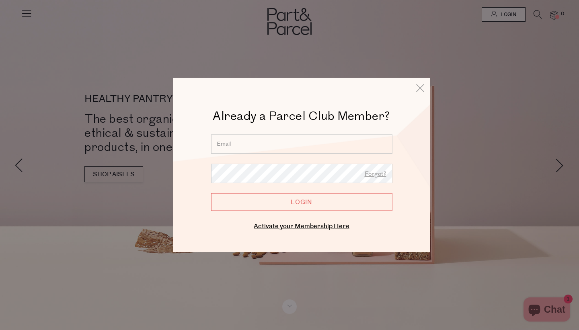
type input "[EMAIL_ADDRESS][DOMAIN_NAME]"
click at [295, 202] on input "Login" at bounding box center [301, 202] width 181 height 18
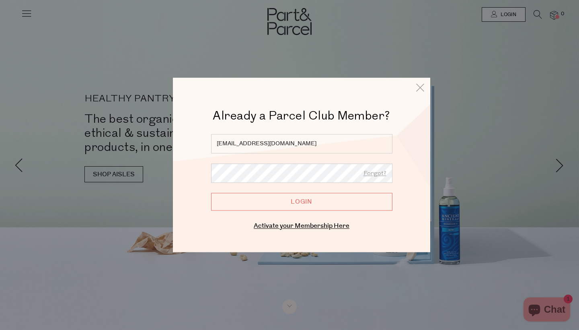
click at [295, 202] on input "Login" at bounding box center [301, 202] width 181 height 18
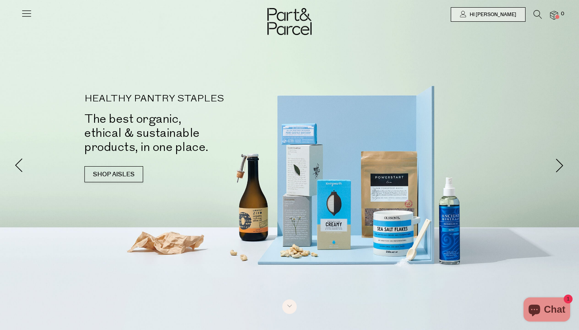
click at [554, 15] on img at bounding box center [554, 15] width 8 height 9
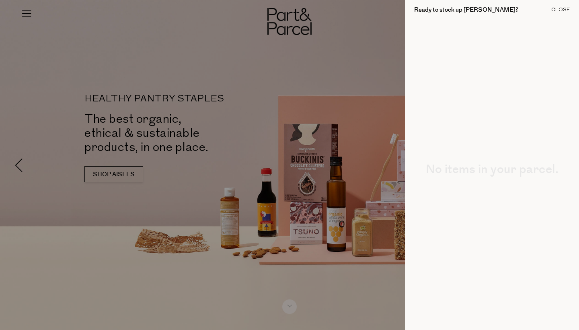
click at [556, 10] on div "Close" at bounding box center [561, 9] width 19 height 5
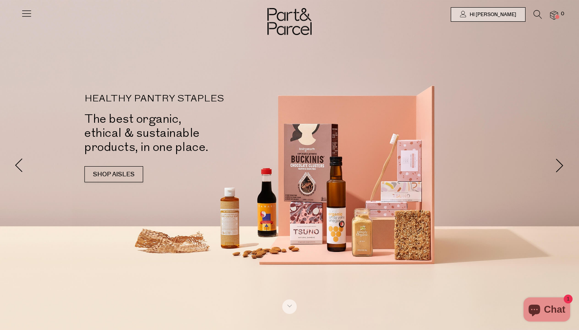
click at [29, 16] on icon at bounding box center [26, 13] width 11 height 11
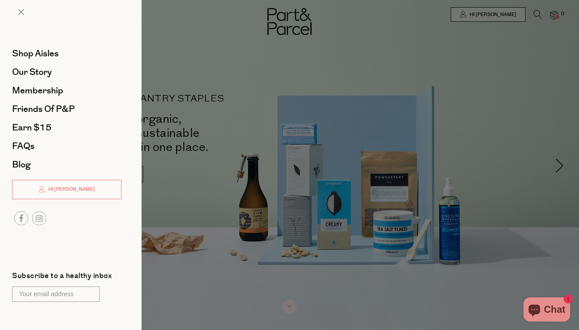
click at [565, 163] on div at bounding box center [289, 165] width 579 height 330
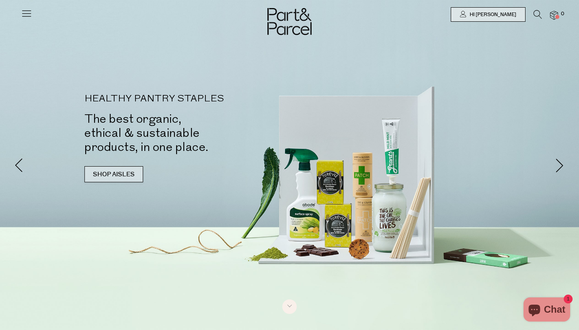
click at [134, 176] on link "SHOP AISLES" at bounding box center [113, 174] width 59 height 16
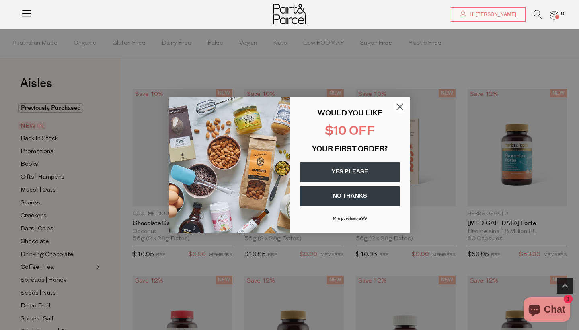
click at [365, 177] on button "YES PLEASE" at bounding box center [350, 172] width 100 height 20
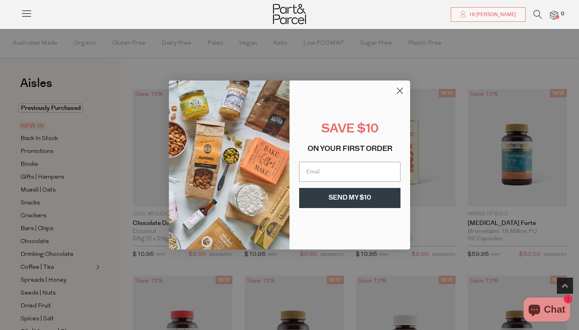
type input "tseddiqi@gmail.com"
click at [363, 194] on button "SEND MY $10" at bounding box center [349, 198] width 101 height 20
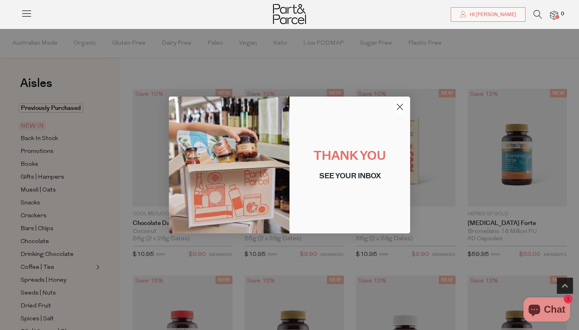
click at [401, 107] on circle "Close dialog" at bounding box center [400, 106] width 13 height 13
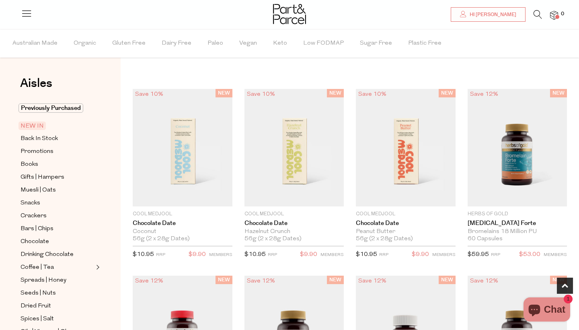
click at [534, 14] on icon at bounding box center [538, 14] width 8 height 9
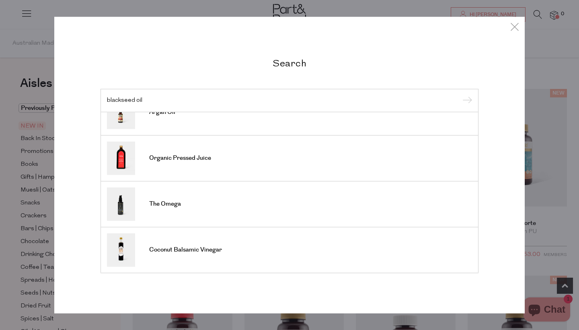
scroll to position [298, 0]
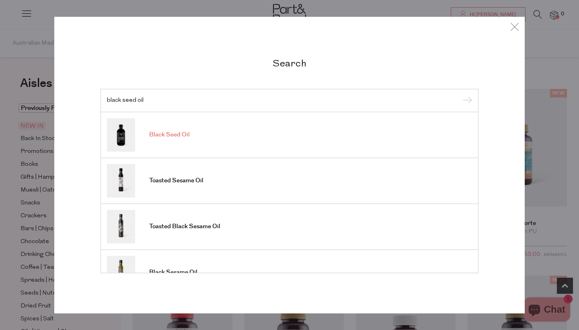
type input "black seed oil"
click at [206, 140] on link "Black Seed Oil" at bounding box center [289, 134] width 365 height 33
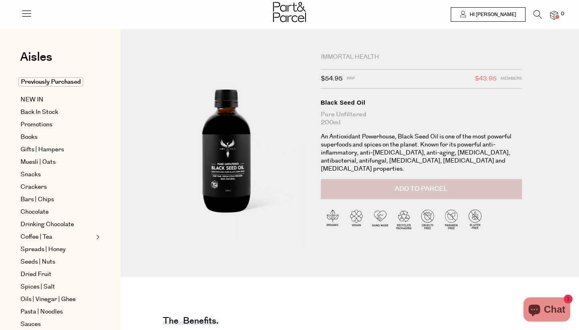
click at [381, 182] on button "Add to Parcel" at bounding box center [421, 189] width 201 height 20
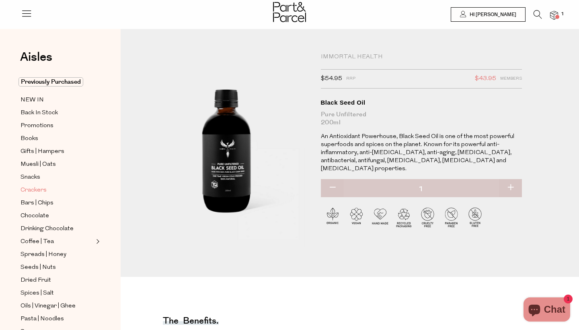
click at [34, 188] on span "Crackers" at bounding box center [34, 190] width 26 height 10
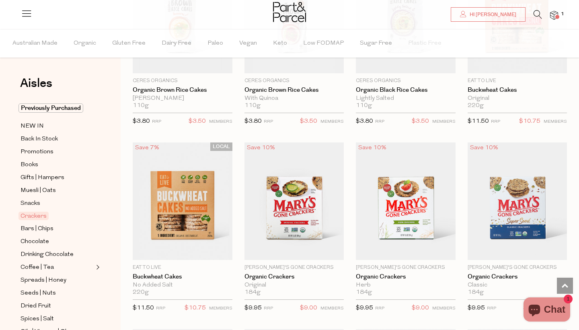
scroll to position [710, 0]
click at [538, 16] on icon at bounding box center [538, 14] width 8 height 9
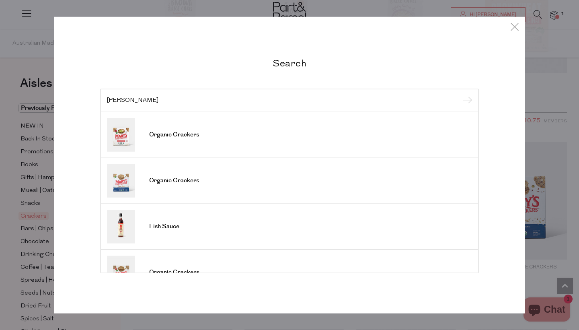
type input "Mary"
drag, startPoint x: 362, startPoint y: 166, endPoint x: 197, endPoint y: 183, distance: 165.8
click at [197, 183] on span "Organic Crackers" at bounding box center [174, 181] width 50 height 8
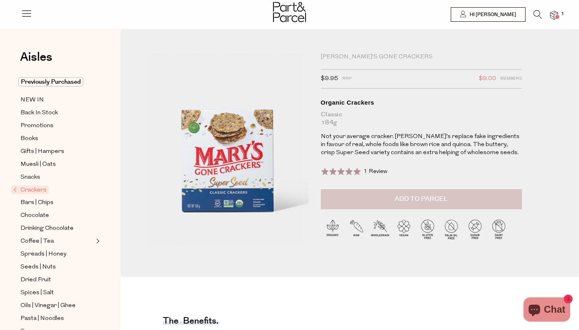
click at [449, 201] on button "Add to Parcel" at bounding box center [421, 199] width 201 height 20
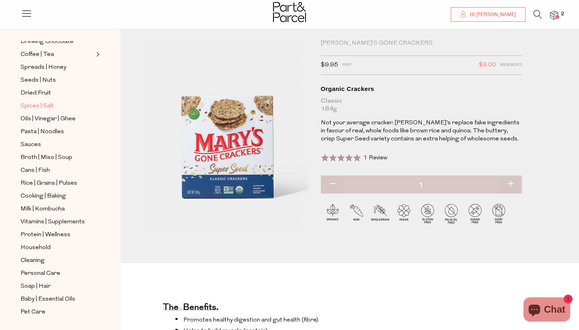
scroll to position [23, 0]
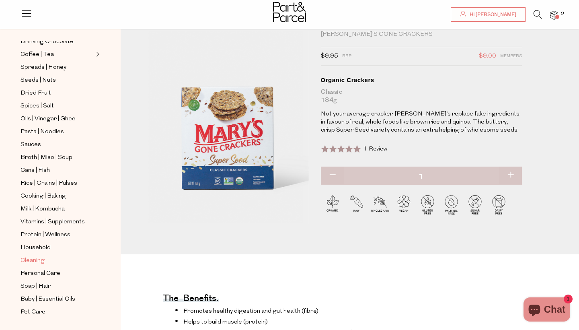
click at [36, 261] on span "Cleaning" at bounding box center [33, 261] width 24 height 10
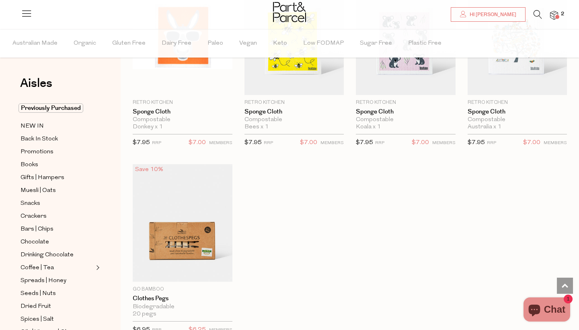
scroll to position [500, 0]
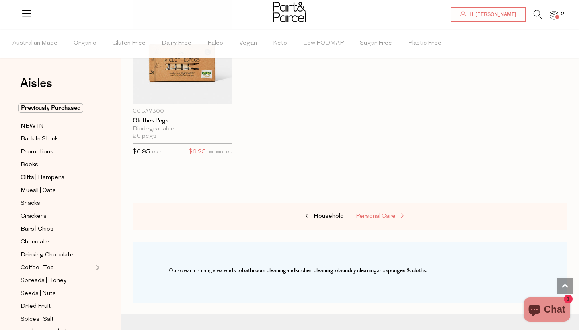
click at [376, 216] on span "Personal Care" at bounding box center [376, 216] width 40 height 6
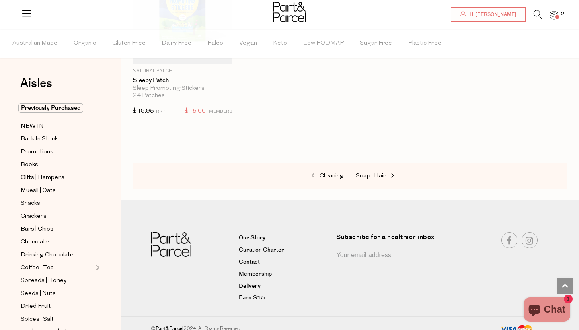
scroll to position [3706, 0]
click at [39, 306] on span "Dried Fruit" at bounding box center [36, 307] width 31 height 10
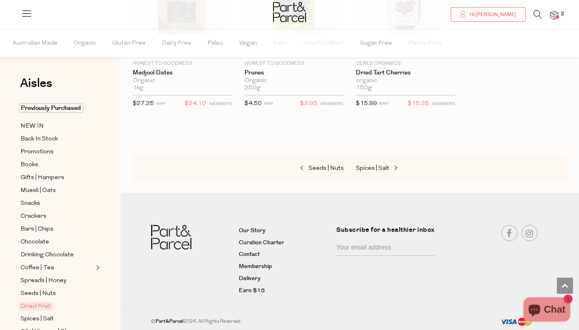
scroll to position [539, 0]
click at [37, 165] on span "Books" at bounding box center [30, 165] width 18 height 10
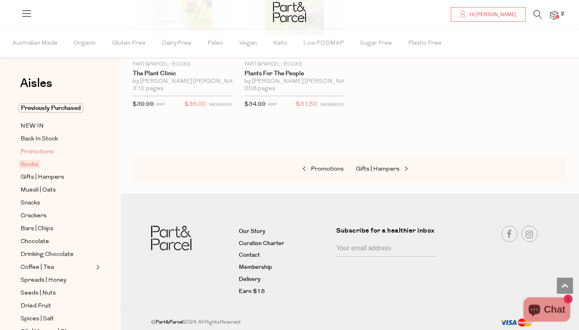
scroll to position [539, 0]
click at [42, 154] on span "Promotions" at bounding box center [37, 152] width 33 height 10
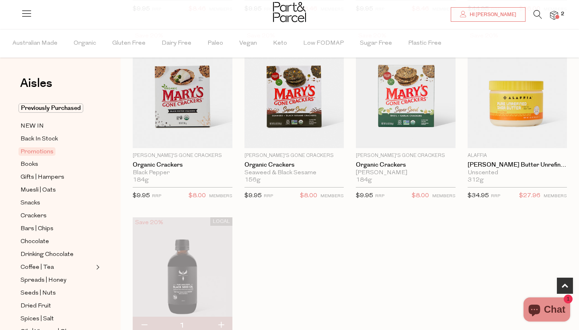
scroll to position [259, 0]
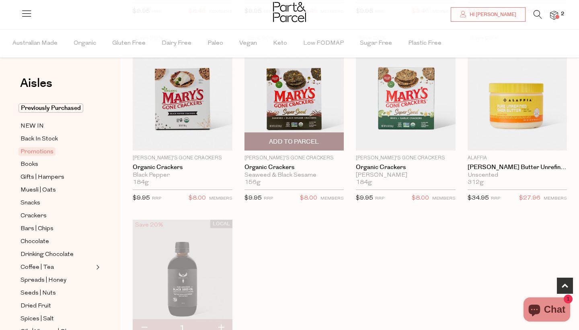
click at [303, 142] on span "Add To Parcel" at bounding box center [294, 142] width 50 height 8
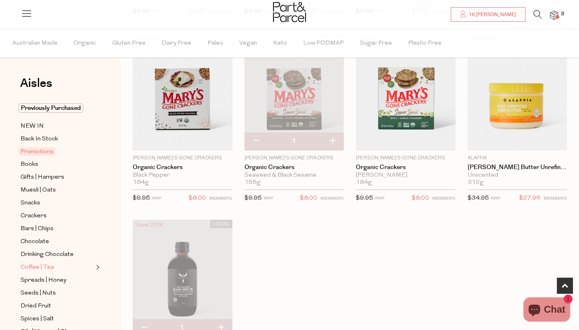
click at [27, 268] on span "Coffee | Tea" at bounding box center [37, 268] width 33 height 10
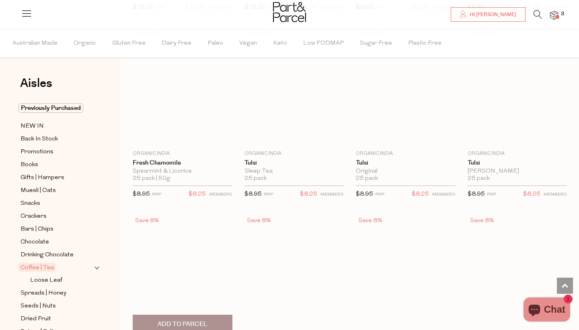
scroll to position [1004, 0]
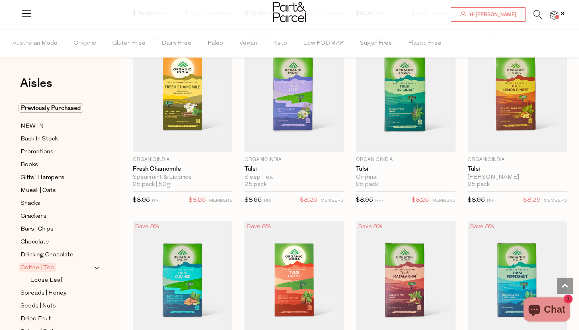
click at [538, 10] on div at bounding box center [289, 13] width 579 height 26
click at [536, 15] on icon at bounding box center [538, 14] width 8 height 9
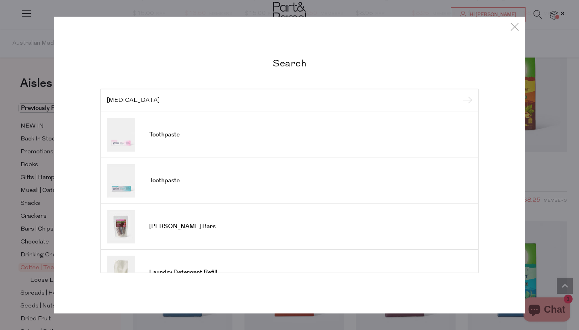
type input "clove oil"
click at [471, 95] on input "submit" at bounding box center [466, 101] width 12 height 12
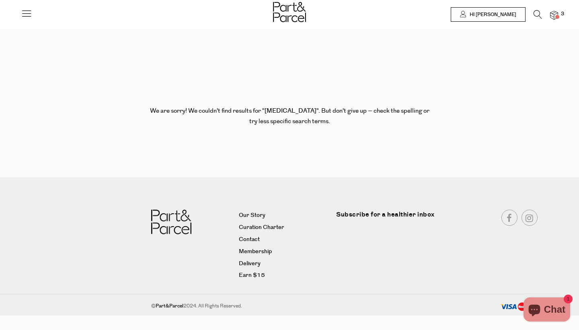
click at [538, 14] on icon at bounding box center [538, 14] width 8 height 9
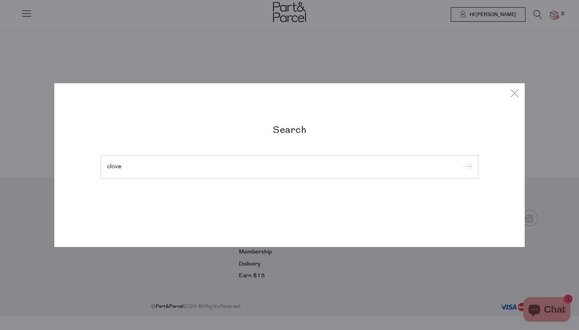
type input "clove"
click at [466, 167] on input "submit" at bounding box center [466, 167] width 12 height 12
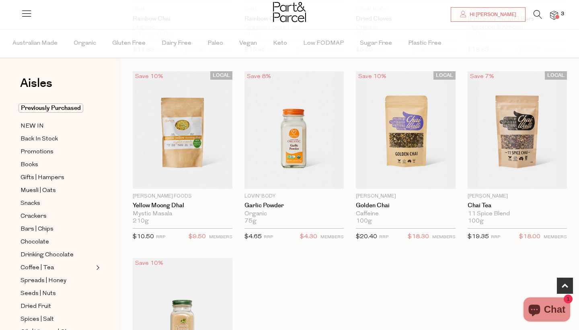
scroll to position [249, 0]
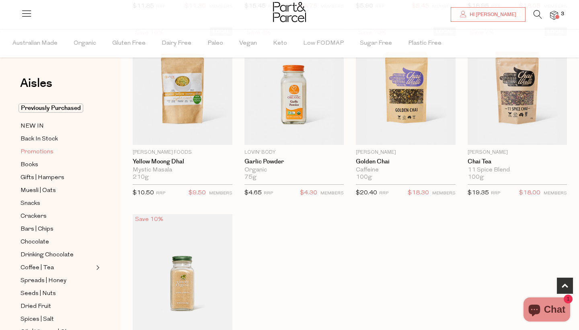
click at [35, 155] on span "Promotions" at bounding box center [37, 152] width 33 height 10
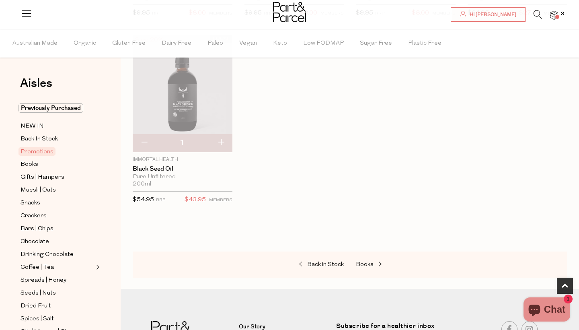
scroll to position [445, 0]
click at [185, 43] on span "Dairy Free" at bounding box center [177, 43] width 30 height 28
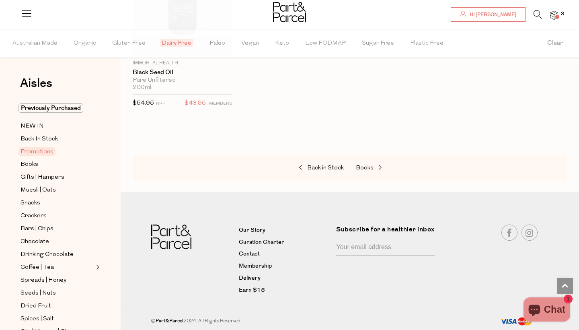
scroll to position [539, 0]
click at [247, 44] on span "Vegan" at bounding box center [250, 43] width 18 height 28
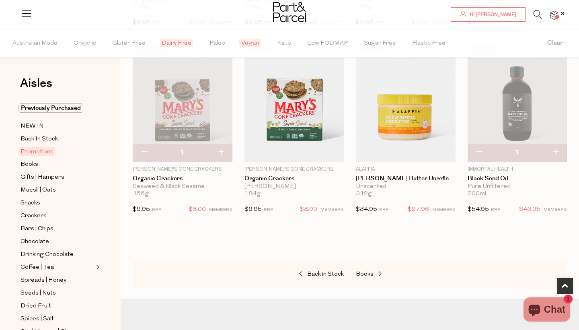
scroll to position [248, 0]
click at [366, 275] on span "Books" at bounding box center [365, 273] width 18 height 6
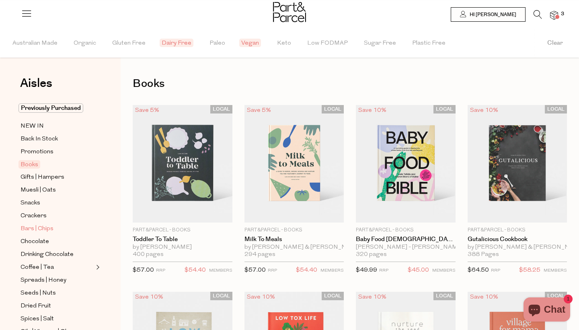
click at [38, 227] on span "Bars | Chips" at bounding box center [37, 229] width 33 height 10
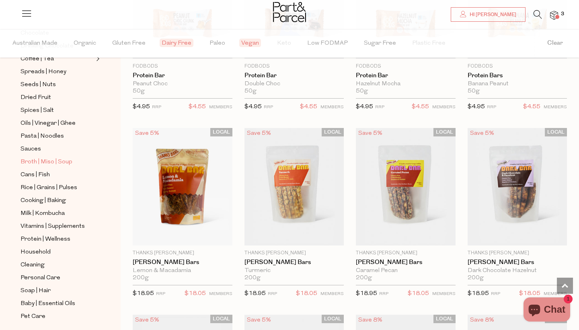
scroll to position [211, 0]
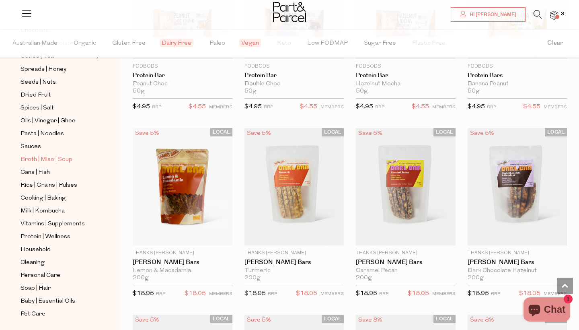
click at [65, 162] on span "Broth | Miso | Soup" at bounding box center [47, 160] width 52 height 10
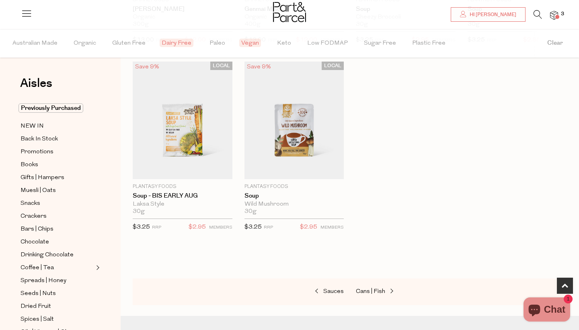
scroll to position [417, 0]
click at [47, 268] on span "Coffee | Tea" at bounding box center [37, 268] width 33 height 10
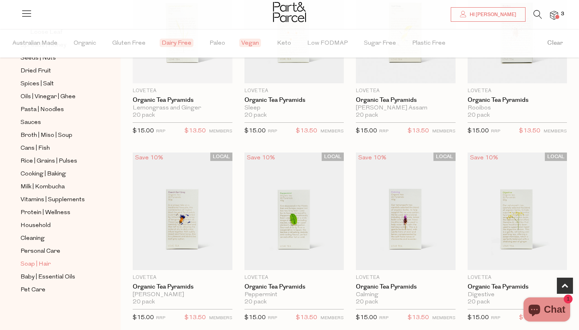
scroll to position [248, 0]
click at [59, 200] on span "Vitamins | Supplements" at bounding box center [53, 200] width 64 height 10
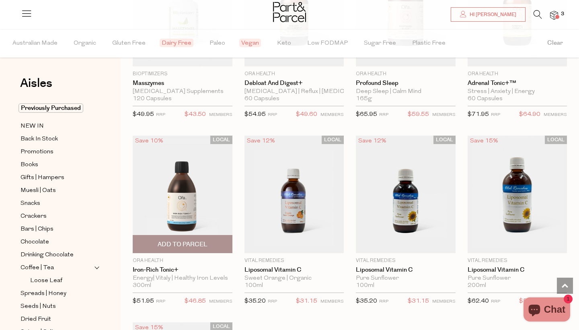
scroll to position [1278, 0]
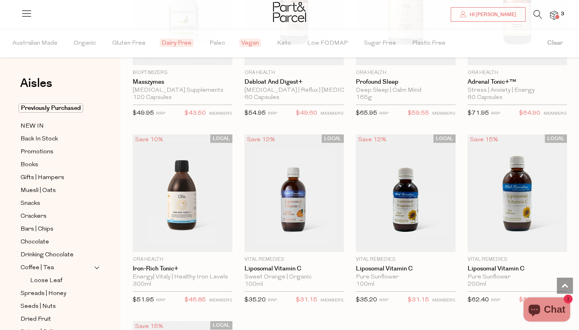
click at [538, 14] on icon at bounding box center [538, 14] width 8 height 9
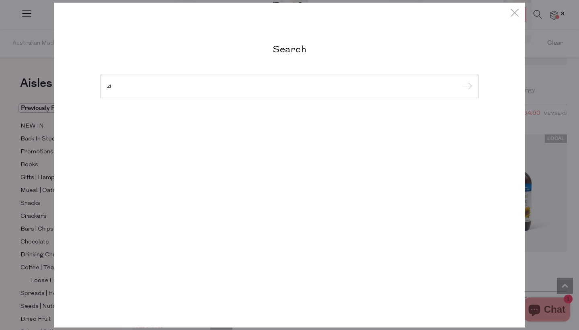
type input "z"
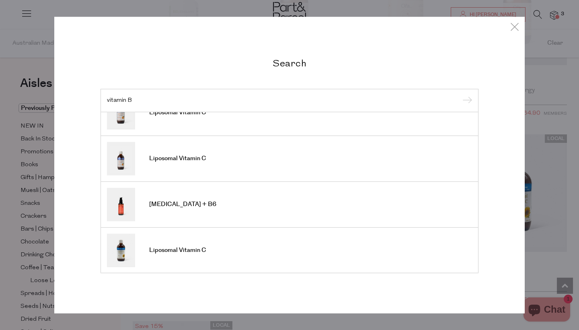
scroll to position [58, 0]
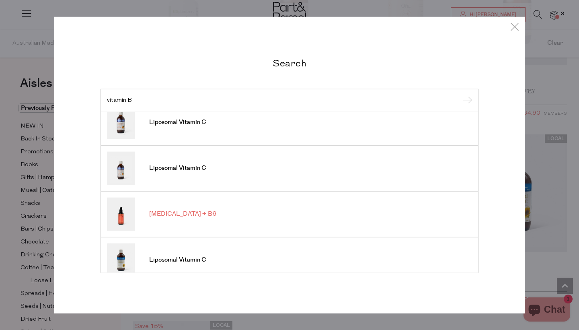
type input "vitamin B"
click at [293, 216] on link "Vitamin B12 + B6" at bounding box center [289, 213] width 365 height 33
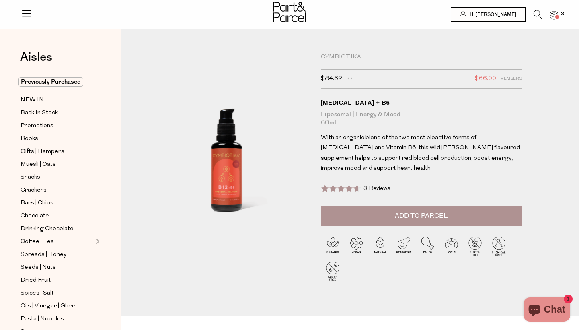
click at [559, 14] on div at bounding box center [289, 13] width 579 height 26
click at [556, 17] on span at bounding box center [558, 17] width 4 height 4
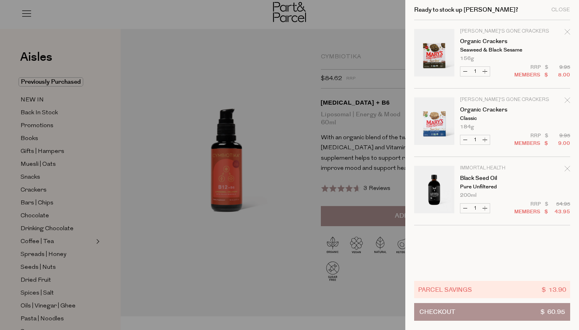
click at [277, 43] on div at bounding box center [289, 165] width 579 height 330
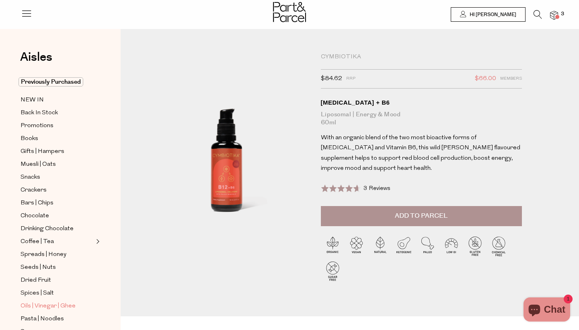
click at [64, 303] on span "Oils | Vinegar | Ghee" at bounding box center [48, 306] width 55 height 10
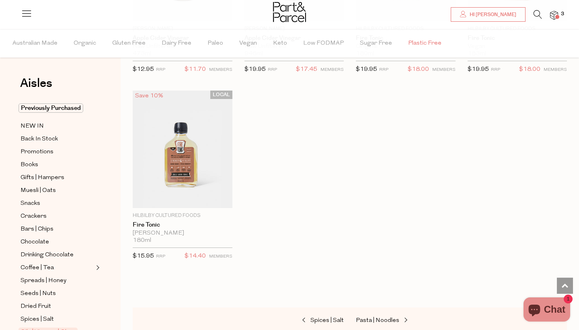
scroll to position [2069, 0]
click at [536, 16] on icon at bounding box center [538, 14] width 8 height 9
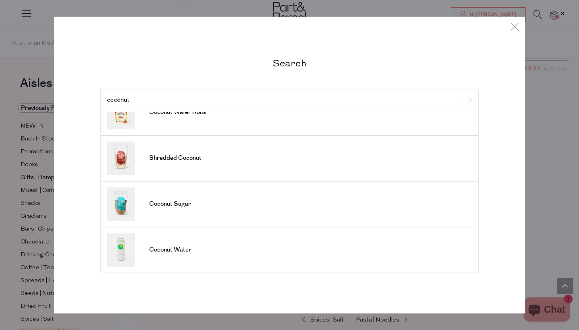
scroll to position [299, 0]
type input "coconut"
click at [519, 25] on icon at bounding box center [515, 27] width 12 height 12
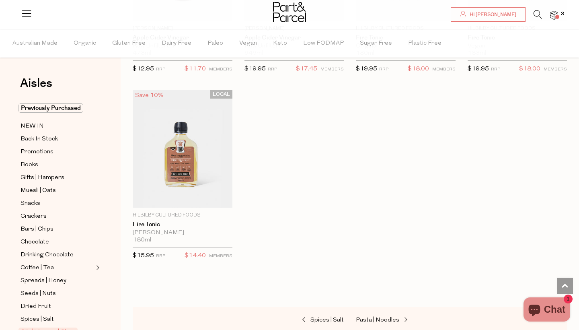
click at [554, 17] on img at bounding box center [554, 15] width 8 height 9
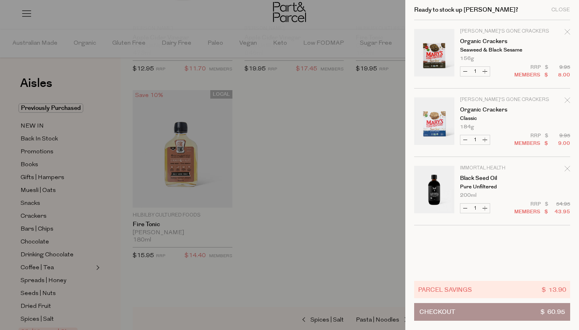
click at [569, 102] on icon "Remove Organic Crackers" at bounding box center [568, 100] width 6 height 6
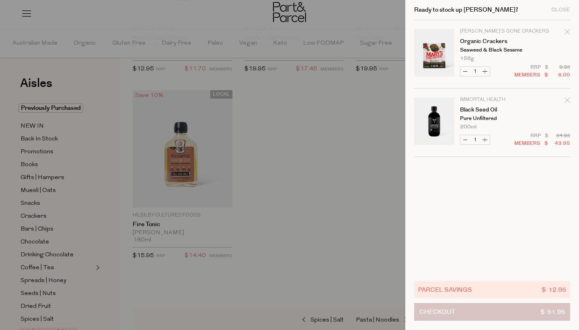
click at [480, 310] on button "Checkout $ 51.95" at bounding box center [492, 312] width 156 height 18
